Goal: Find specific page/section: Find specific page/section

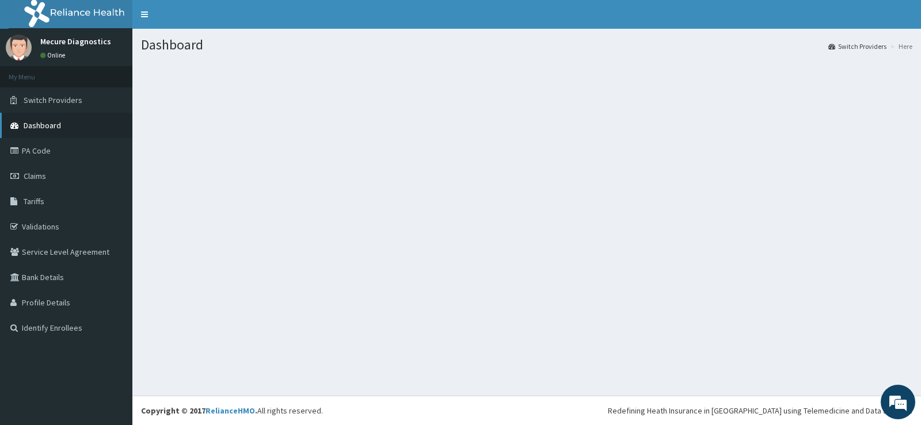
click at [37, 129] on span "Dashboard" at bounding box center [42, 125] width 37 height 10
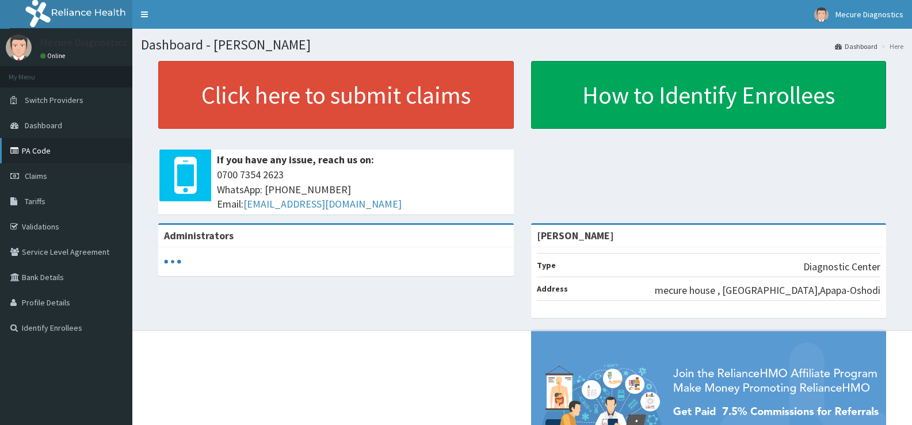
click at [40, 153] on link "PA Code" at bounding box center [66, 150] width 132 height 25
